Goal: Task Accomplishment & Management: Complete application form

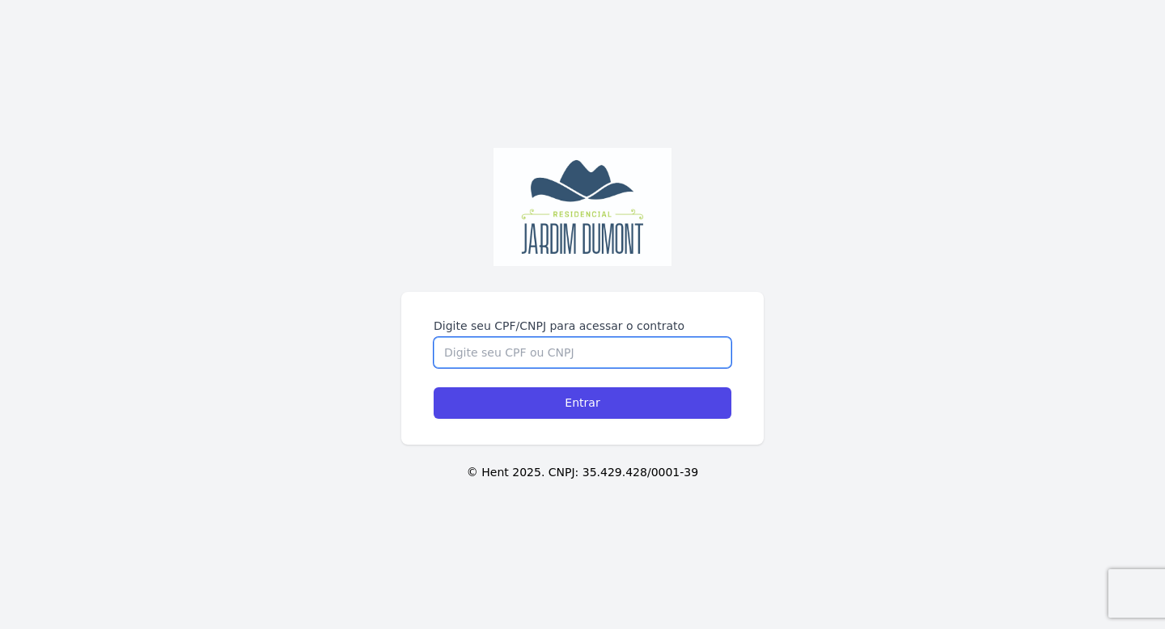
click at [532, 349] on input "Digite seu CPF/CNPJ para acessar o contrato" at bounding box center [583, 352] width 298 height 31
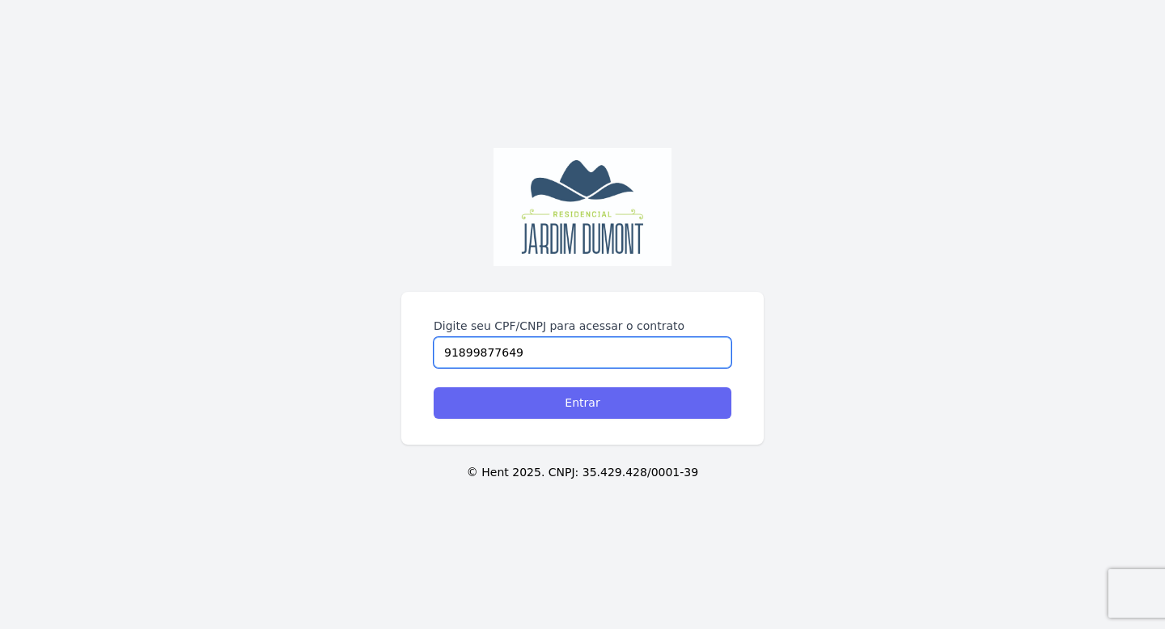
type input "91899877649"
click at [509, 415] on input "Entrar" at bounding box center [583, 404] width 298 height 32
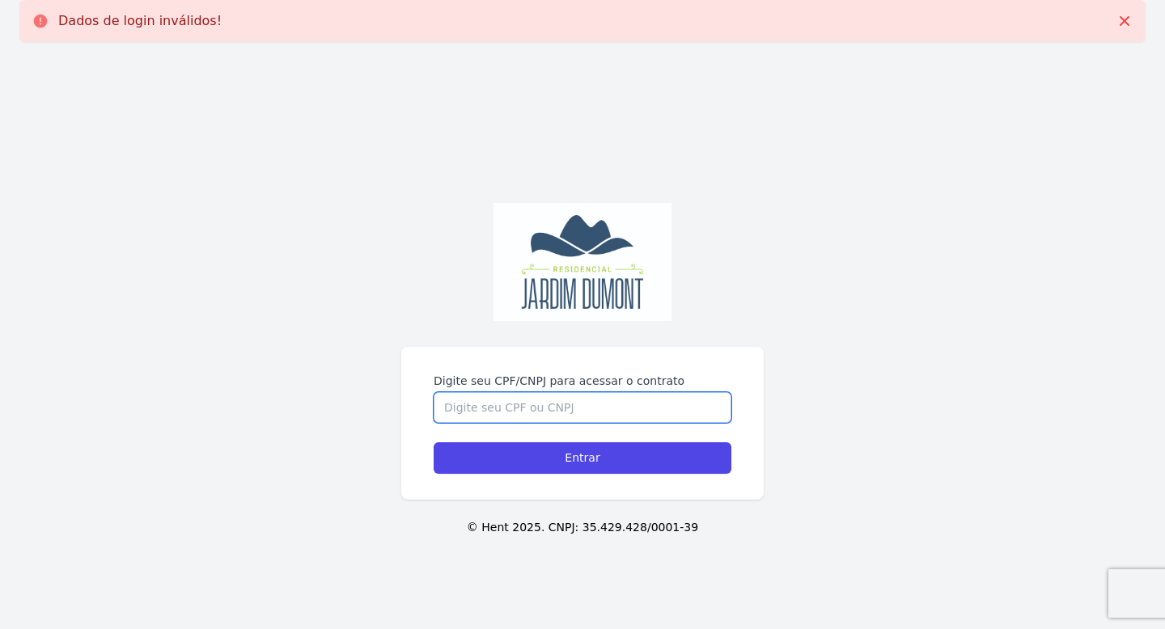
click at [532, 412] on input "Digite seu CPF/CNPJ para acessar o contrato" at bounding box center [583, 407] width 298 height 31
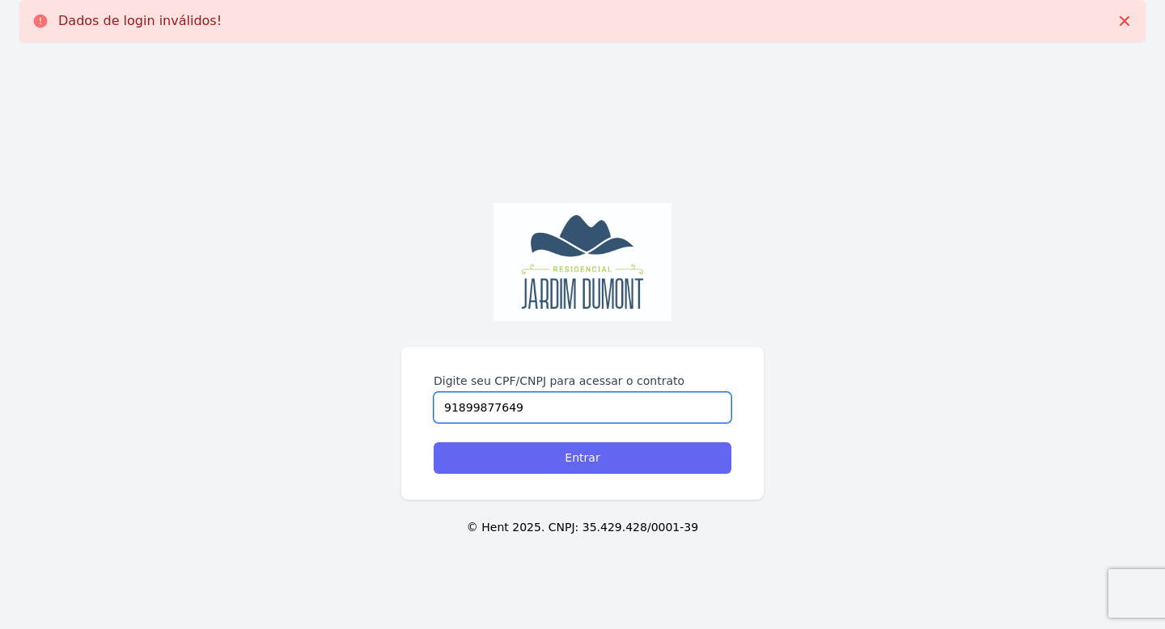
type input "91899877649"
click at [518, 452] on input "Entrar" at bounding box center [583, 459] width 298 height 32
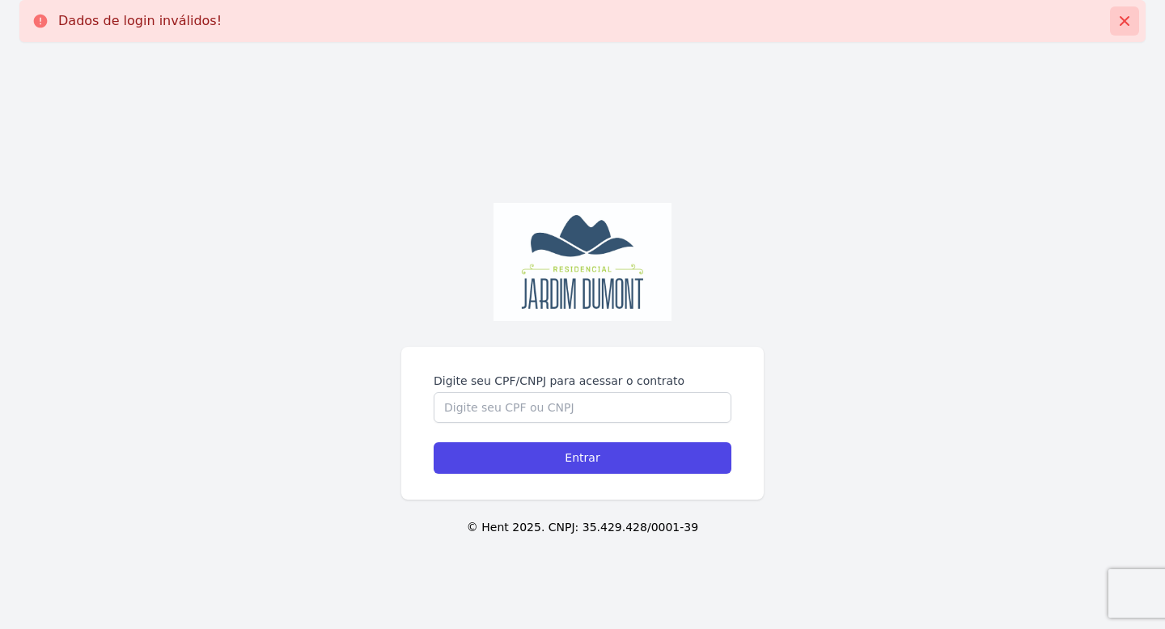
click at [1121, 25] on icon at bounding box center [1124, 21] width 16 height 16
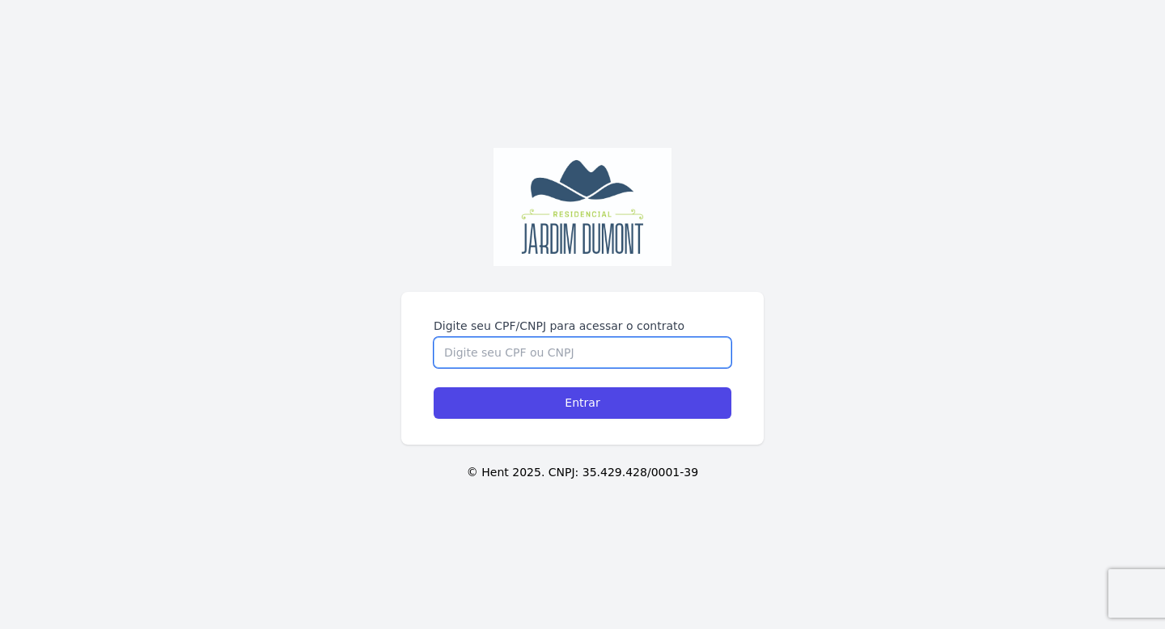
click at [584, 352] on input "Digite seu CPF/CNPJ para acessar o contrato" at bounding box center [583, 352] width 298 height 31
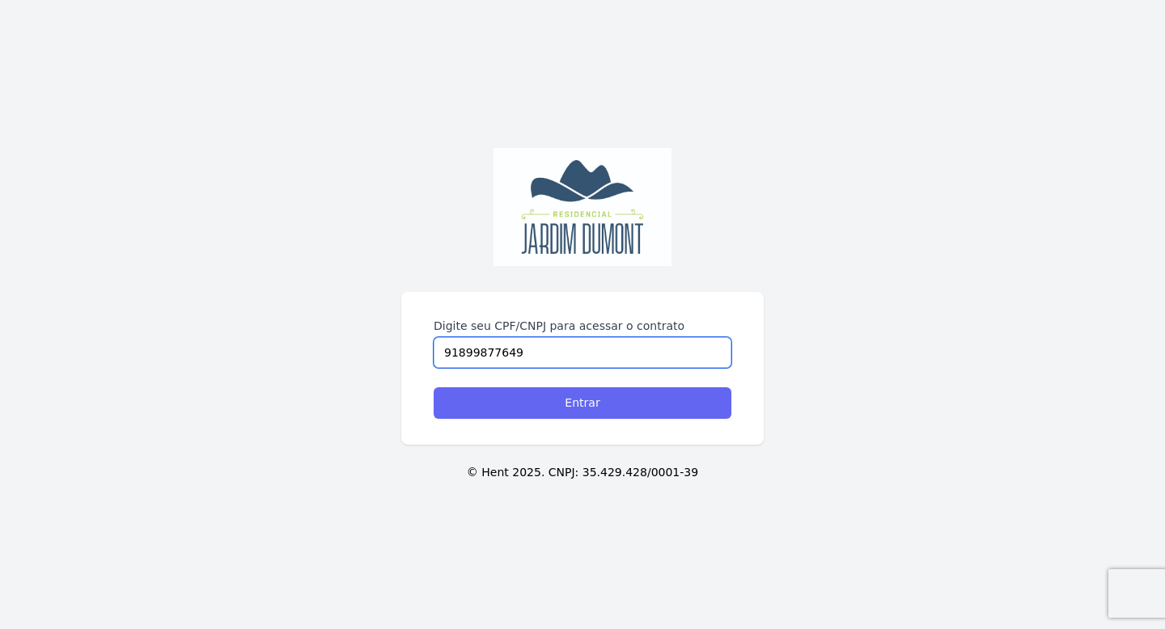
type input "91899877649"
click at [559, 400] on input "Entrar" at bounding box center [583, 404] width 298 height 32
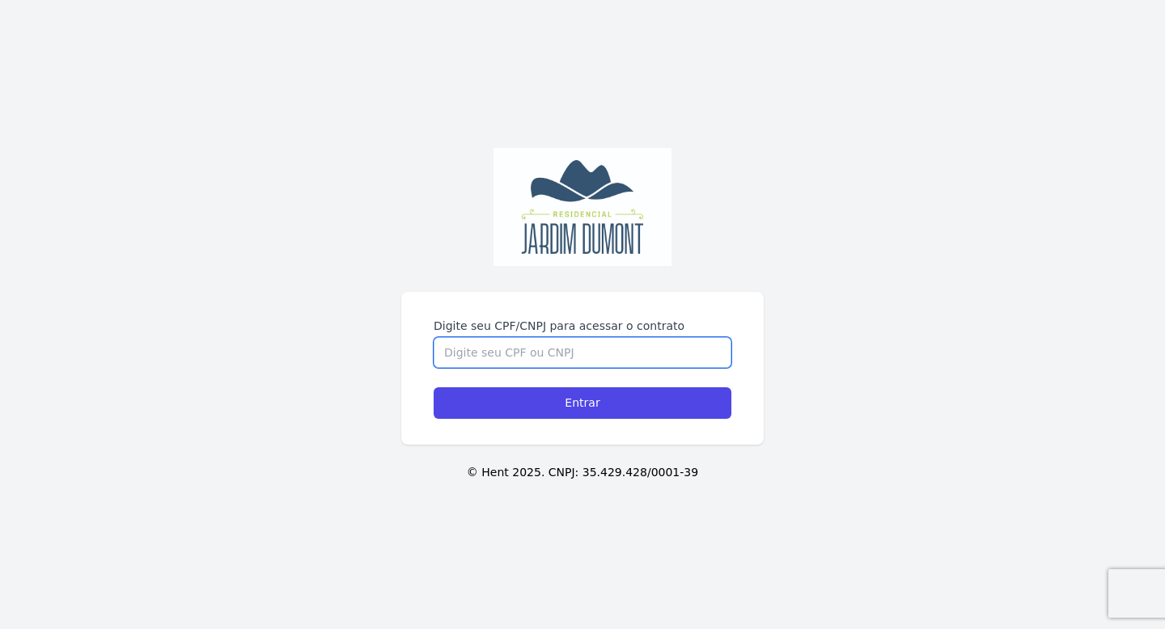
click at [531, 354] on input "Digite seu CPF/CNPJ para acessar o contrato" at bounding box center [583, 352] width 298 height 31
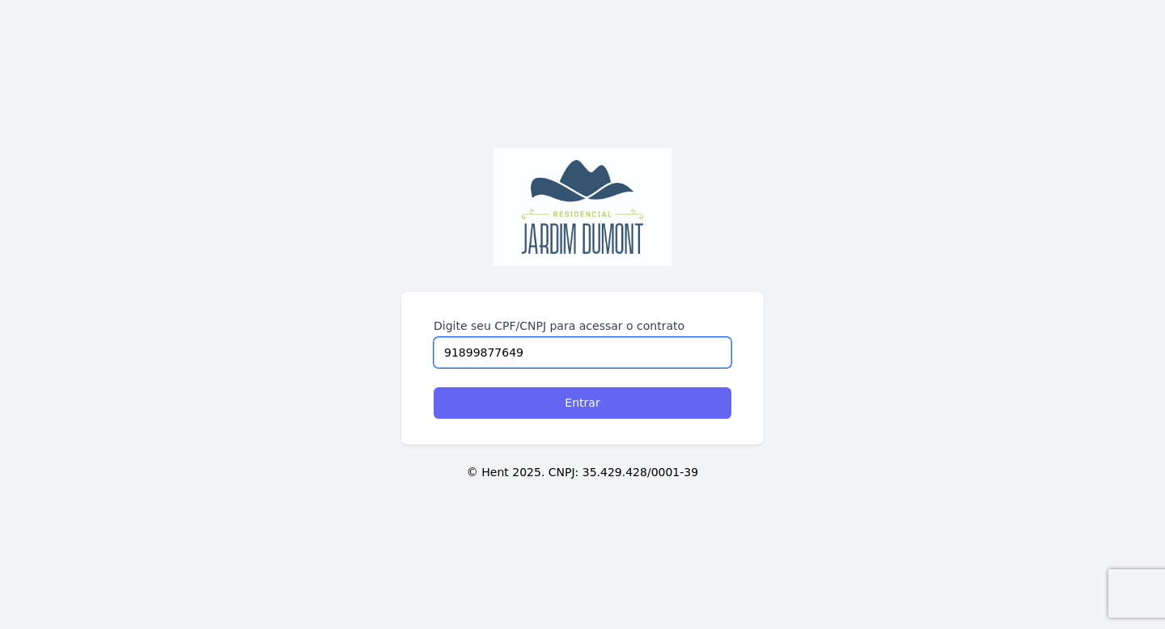
type input "91899877649"
click at [515, 404] on input "Entrar" at bounding box center [583, 404] width 298 height 32
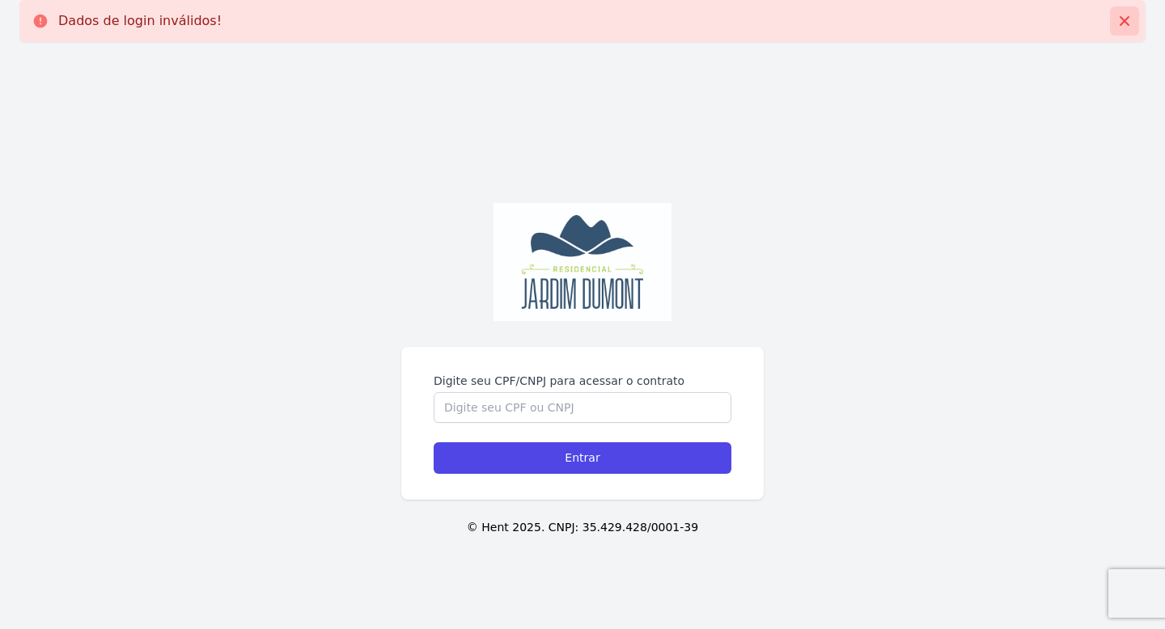
click at [1124, 19] on icon at bounding box center [1124, 21] width 16 height 16
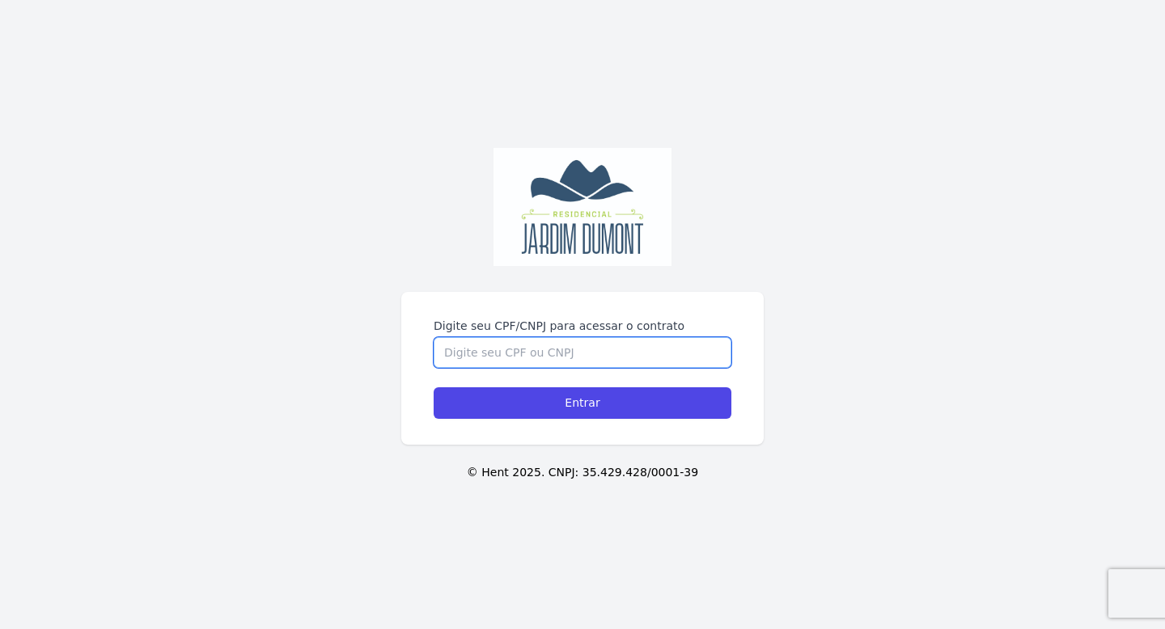
click at [504, 354] on input "Digite seu CPF/CNPJ para acessar o contrato" at bounding box center [583, 352] width 298 height 31
paste input "918.998.776-49"
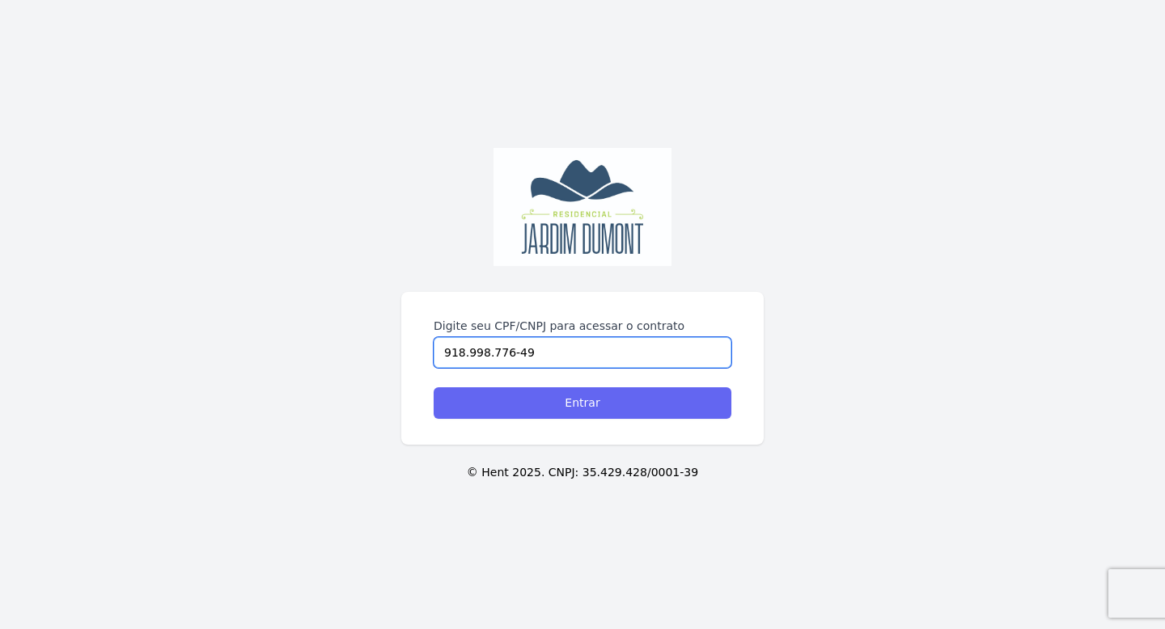
type input "918.998.776-49"
click at [536, 396] on input "Entrar" at bounding box center [583, 404] width 298 height 32
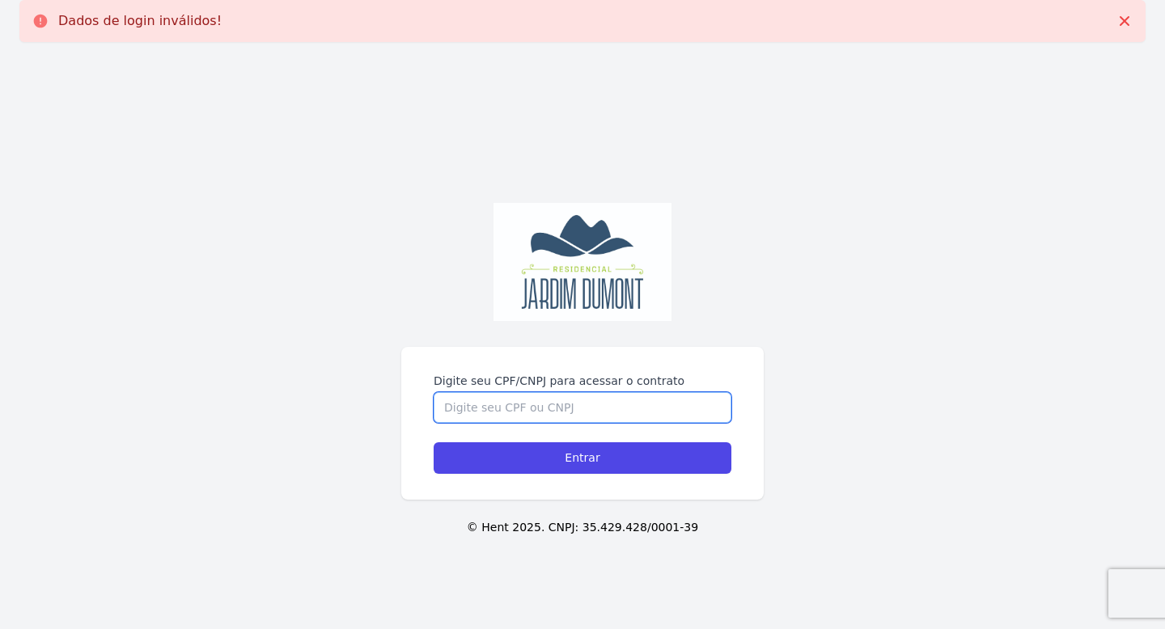
click at [499, 407] on input "Digite seu CPF/CNPJ para acessar o contrato" at bounding box center [583, 407] width 298 height 31
paste input "918.998.776-49"
type input "918.998.776-49"
click at [417, 297] on div at bounding box center [582, 262] width 362 height 119
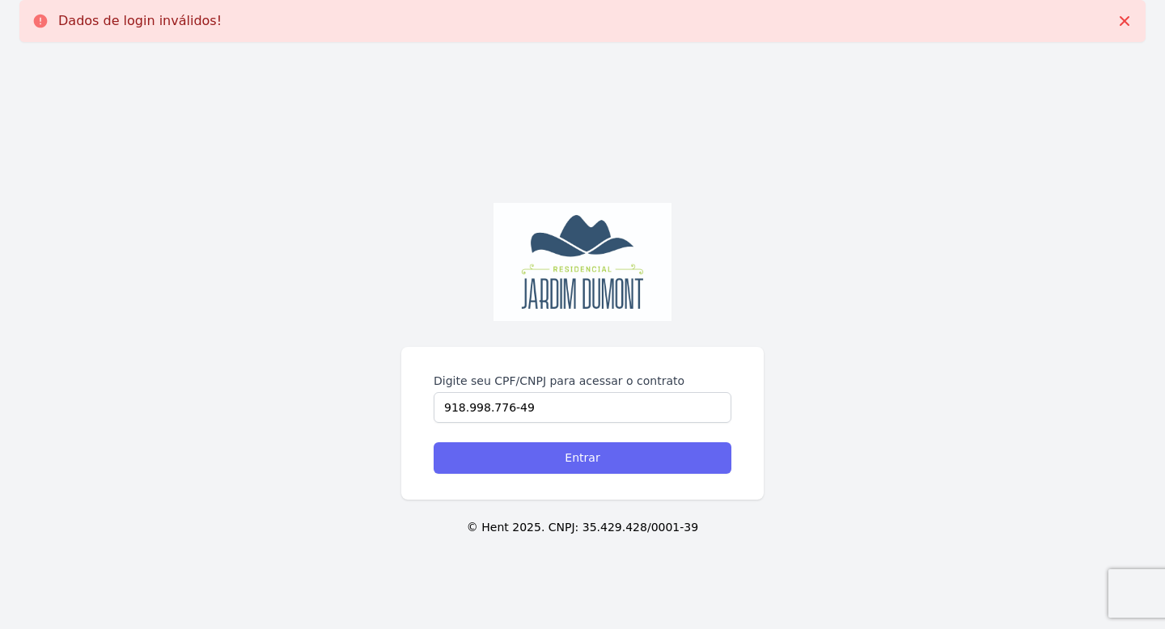
click at [527, 455] on input "Entrar" at bounding box center [583, 459] width 298 height 32
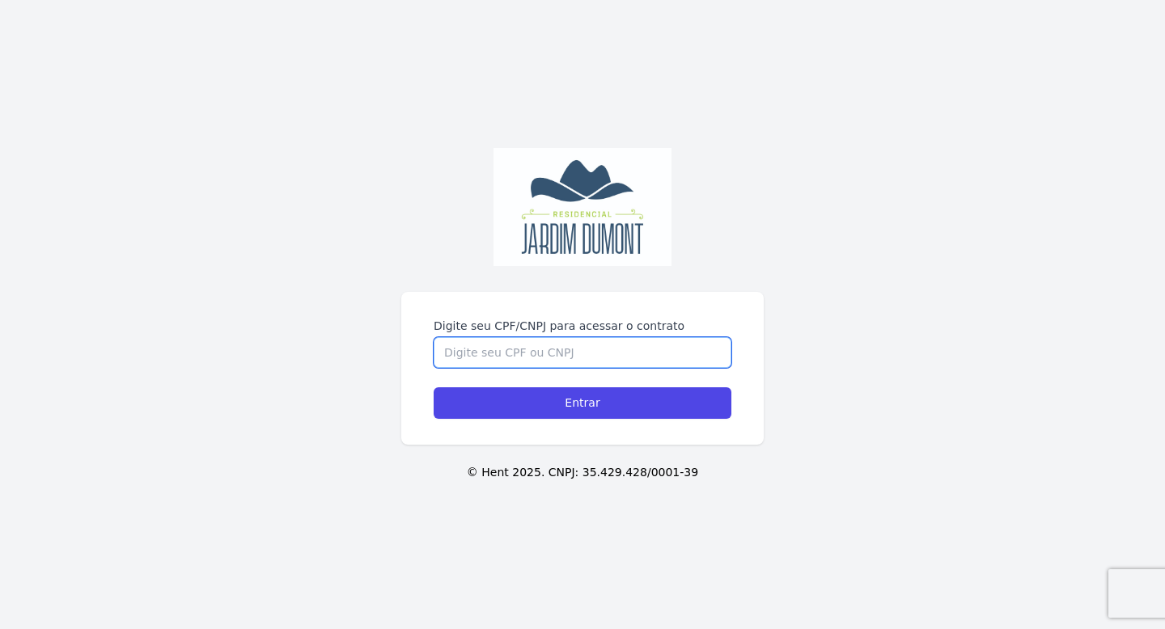
click at [495, 348] on input "Digite seu CPF/CNPJ para acessar o contrato" at bounding box center [583, 352] width 298 height 31
paste input "918.998.776-49"
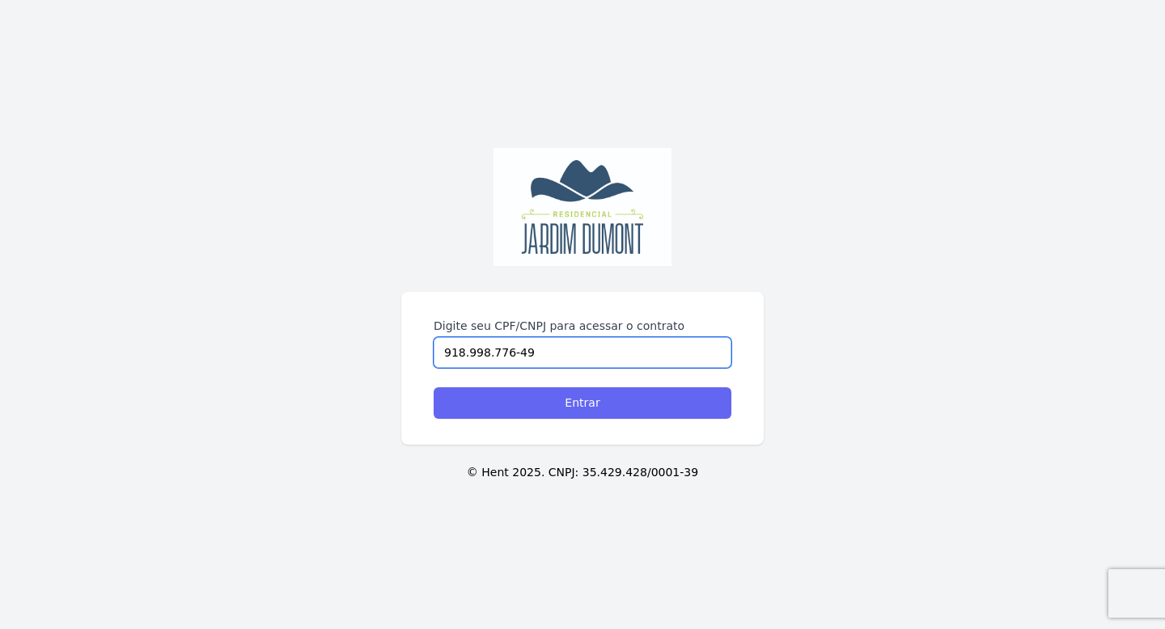
type input "918.998.776-49"
click at [520, 416] on input "Entrar" at bounding box center [583, 404] width 298 height 32
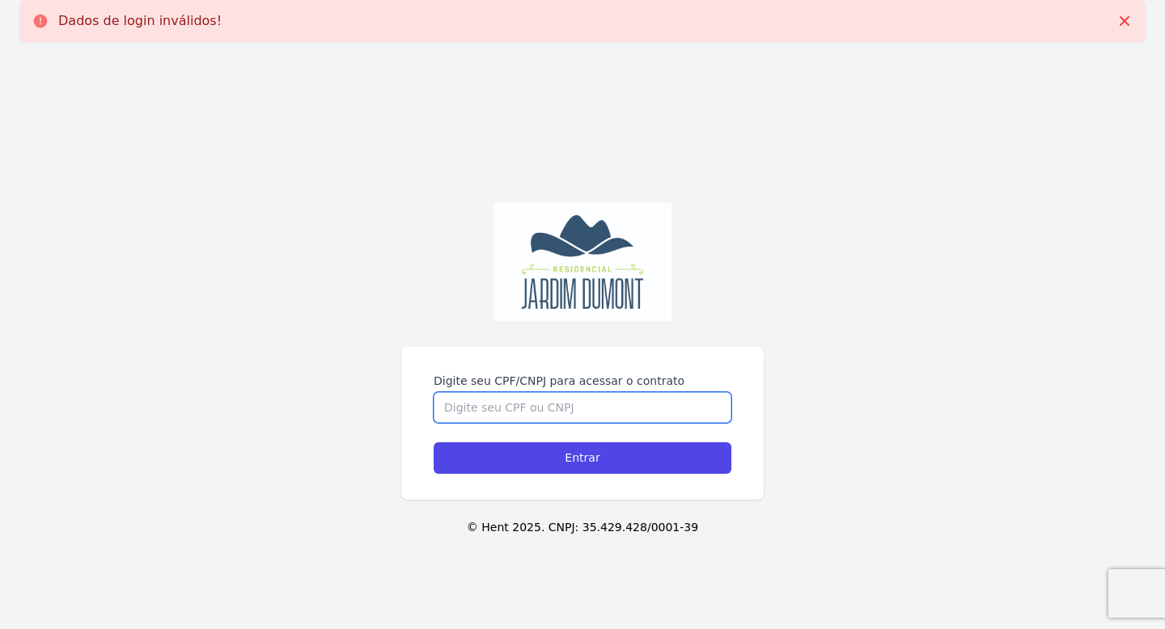
click at [513, 401] on input "Digite seu CPF/CNPJ para acessar o contrato" at bounding box center [583, 407] width 298 height 31
paste input "918.998.776-49"
click at [466, 410] on input "918.998.776-49" at bounding box center [583, 407] width 298 height 31
click at [489, 408] on input "918998.776-49" at bounding box center [583, 407] width 298 height 31
click at [516, 409] on input "918998776-49" at bounding box center [583, 407] width 298 height 31
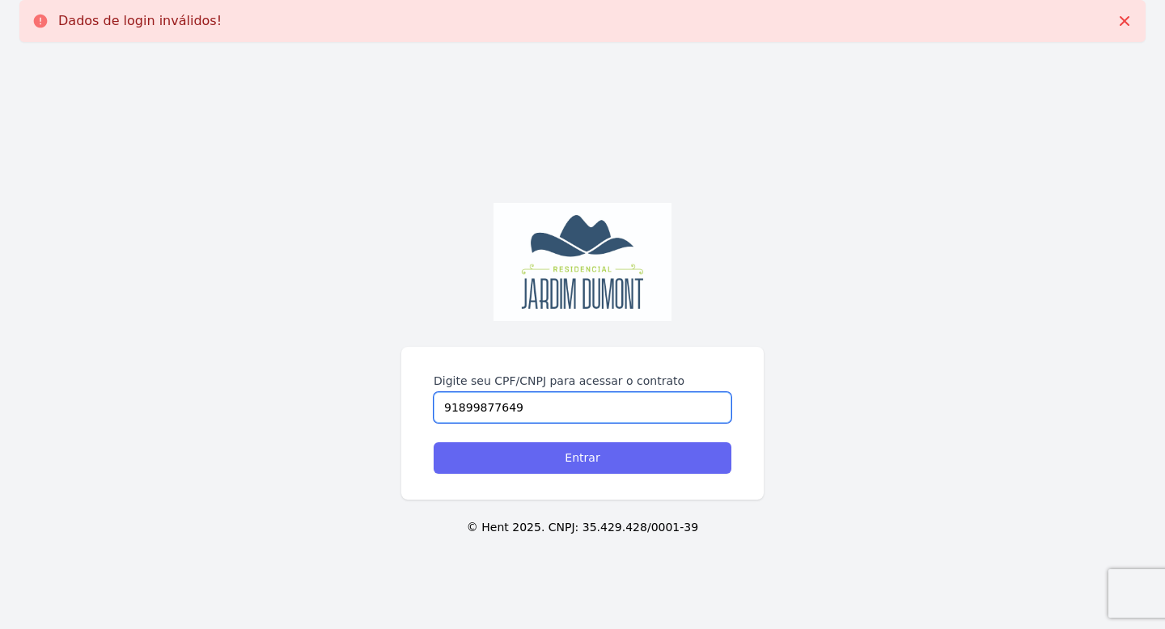
type input "91899877649"
click at [527, 466] on input "Entrar" at bounding box center [583, 459] width 298 height 32
